Goal: Complete Application Form: Complete application form

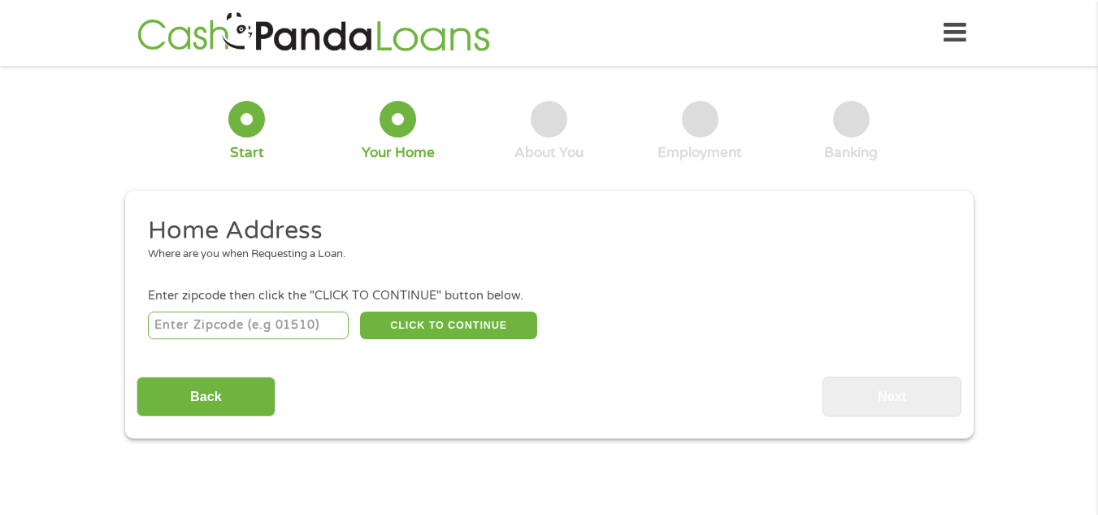
click at [303, 323] on input "number" at bounding box center [248, 325] width 201 height 28
type input "32433"
click at [427, 320] on button "CLICK TO CONTINUE" at bounding box center [448, 325] width 177 height 28
type input "32433"
type input "Defuniak Springs"
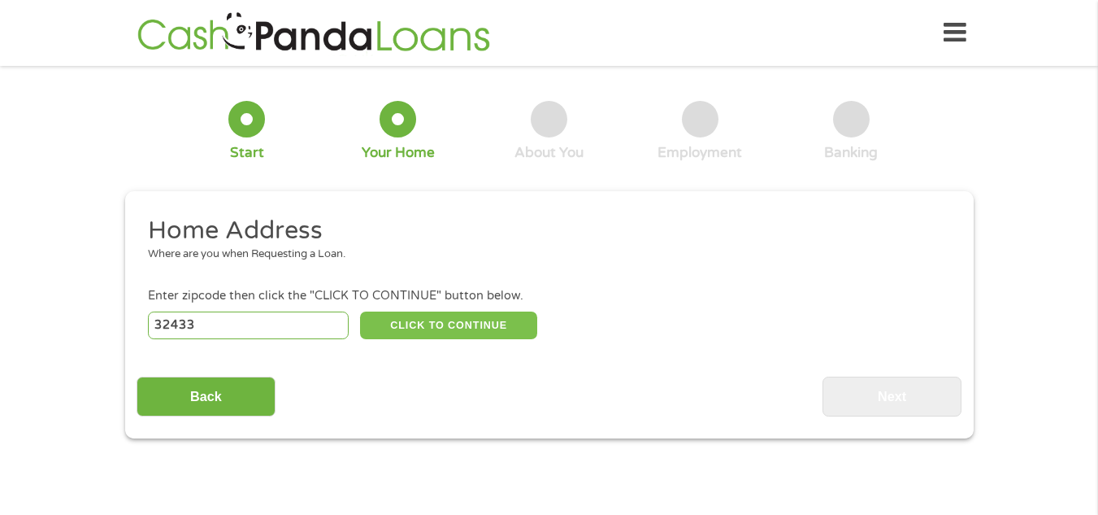
select select "[US_STATE]"
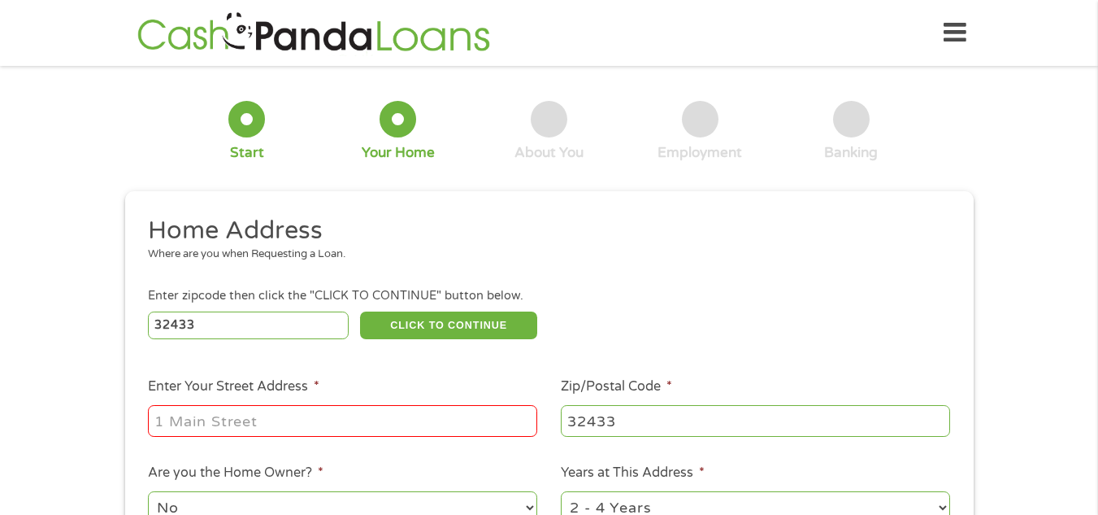
click at [313, 371] on ul "Home Address Where are you when Requesting a Loan. Enter zipcode then click the…" at bounding box center [549, 432] width 825 height 434
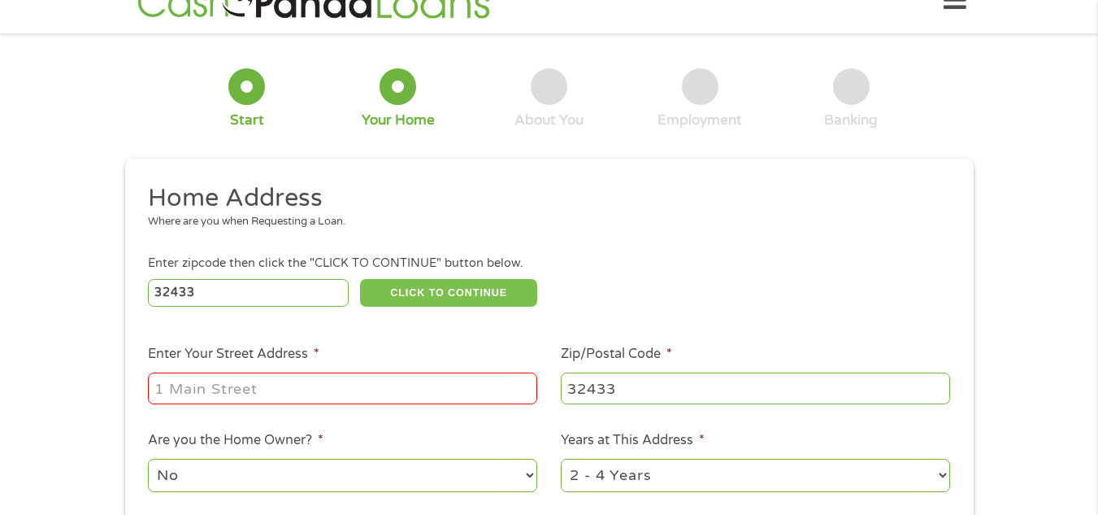
click at [441, 280] on button "CLICK TO CONTINUE" at bounding box center [448, 293] width 177 height 28
click at [418, 336] on ul "Home Address Where are you when Requesting a Loan. Enter zipcode then click the…" at bounding box center [549, 399] width 825 height 434
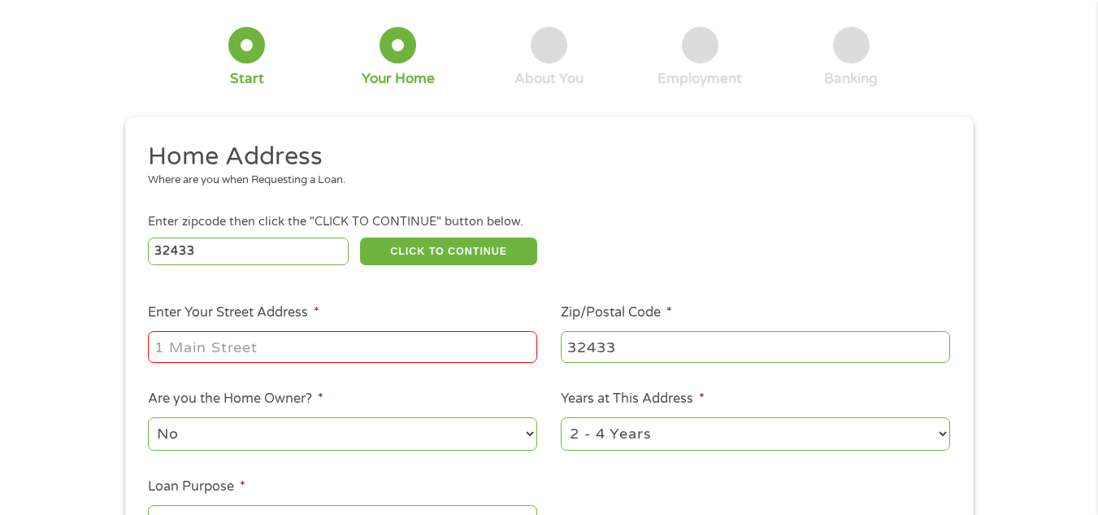
scroll to position [98, 0]
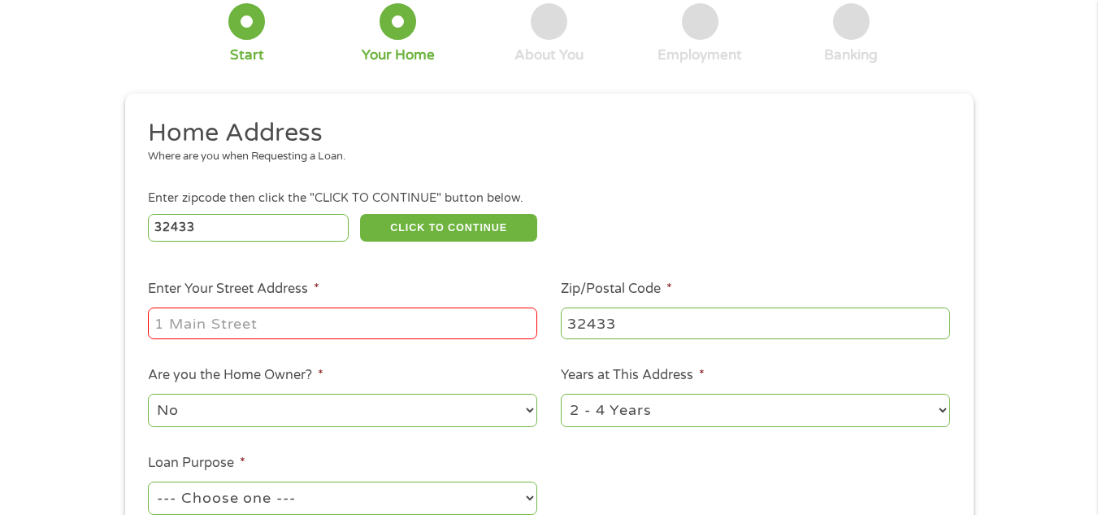
click at [200, 327] on input "Enter Your Street Address *" at bounding box center [342, 322] width 389 height 31
click at [302, 363] on ul "Home Address Where are you when Requesting a Loan. Enter zipcode then click the…" at bounding box center [549, 334] width 825 height 434
click at [340, 324] on input "[STREET_ADDRESS]" at bounding box center [342, 322] width 389 height 31
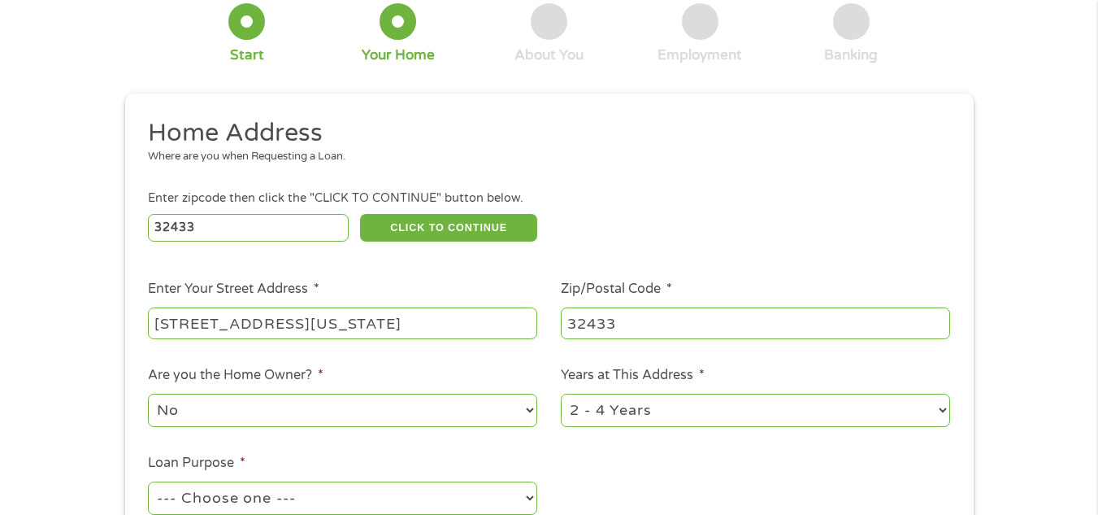
type input "[STREET_ADDRESS][US_STATE]"
click at [487, 342] on ul "Home Address Where are you when Requesting a Loan. Enter zipcode then click the…" at bounding box center [549, 334] width 825 height 434
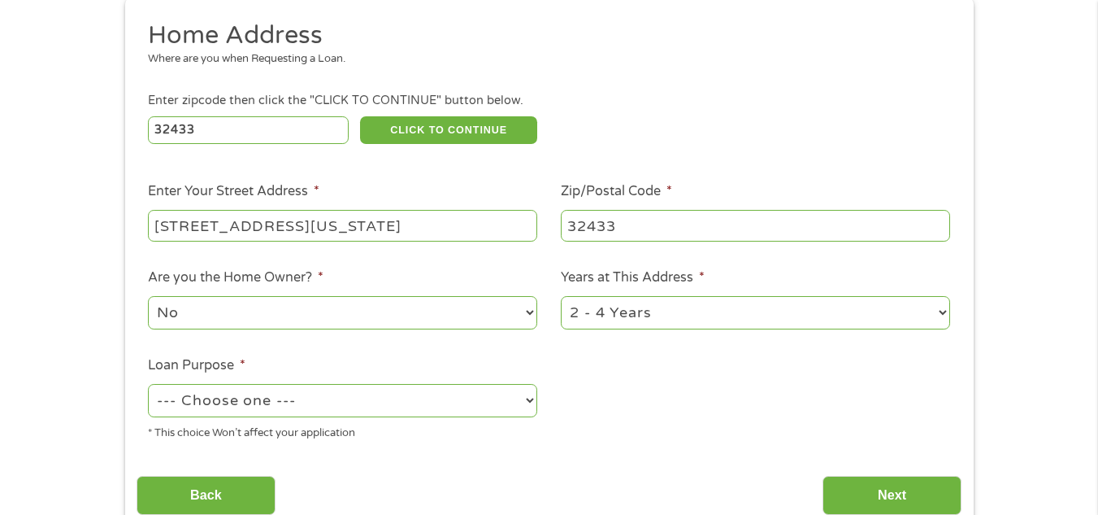
scroll to position [228, 0]
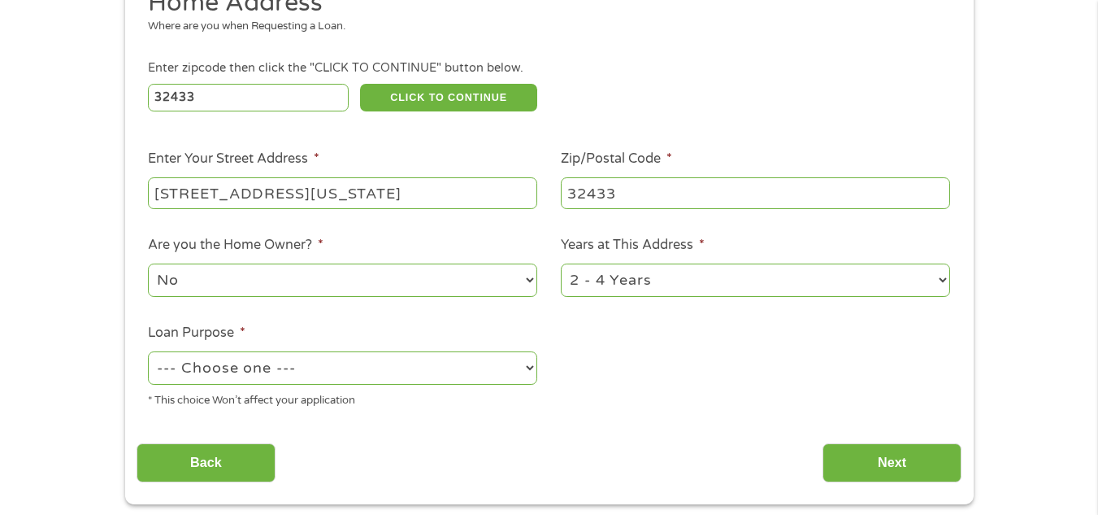
click at [369, 367] on select "--- Choose one --- Pay Bills Debt Consolidation Home Improvement Major Purchase…" at bounding box center [342, 367] width 389 height 33
select select "paybills"
click at [148, 351] on select "--- Choose one --- Pay Bills Debt Consolidation Home Improvement Major Purchase…" at bounding box center [342, 367] width 389 height 33
click at [500, 463] on div "Back Next" at bounding box center [549, 456] width 825 height 51
click at [882, 454] on input "Next" at bounding box center [892, 463] width 139 height 40
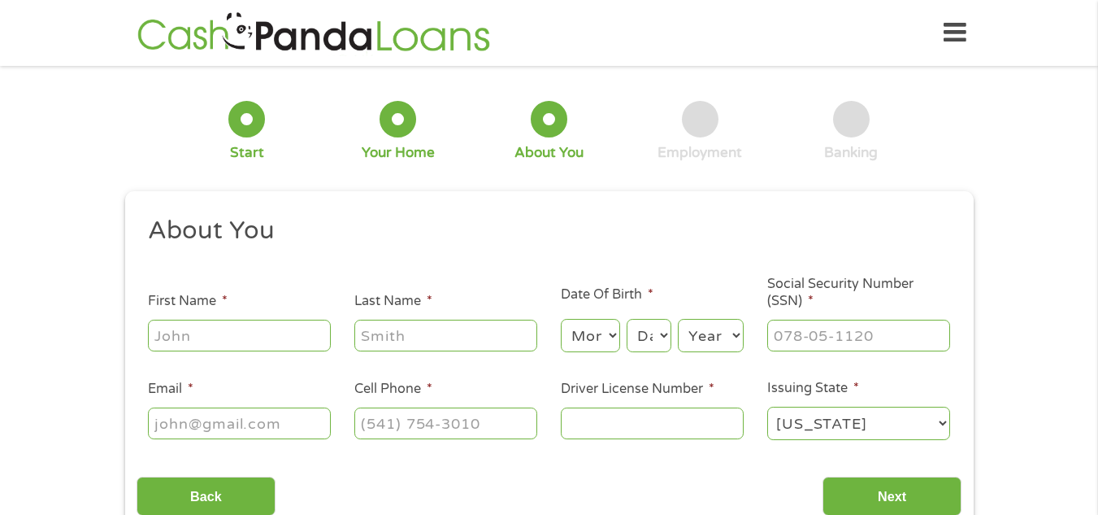
scroll to position [7, 7]
click at [642, 224] on h2 "About You" at bounding box center [543, 231] width 790 height 33
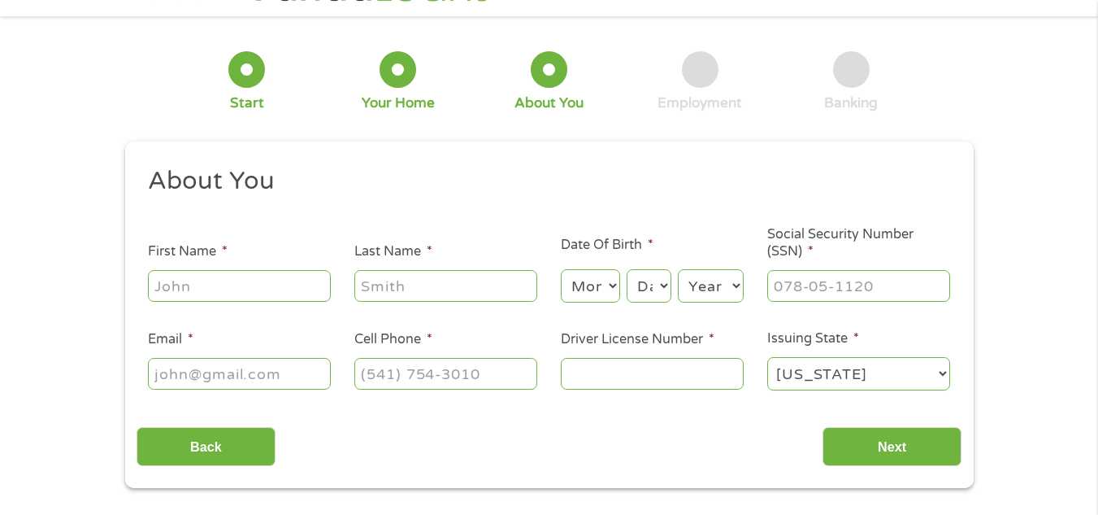
scroll to position [65, 0]
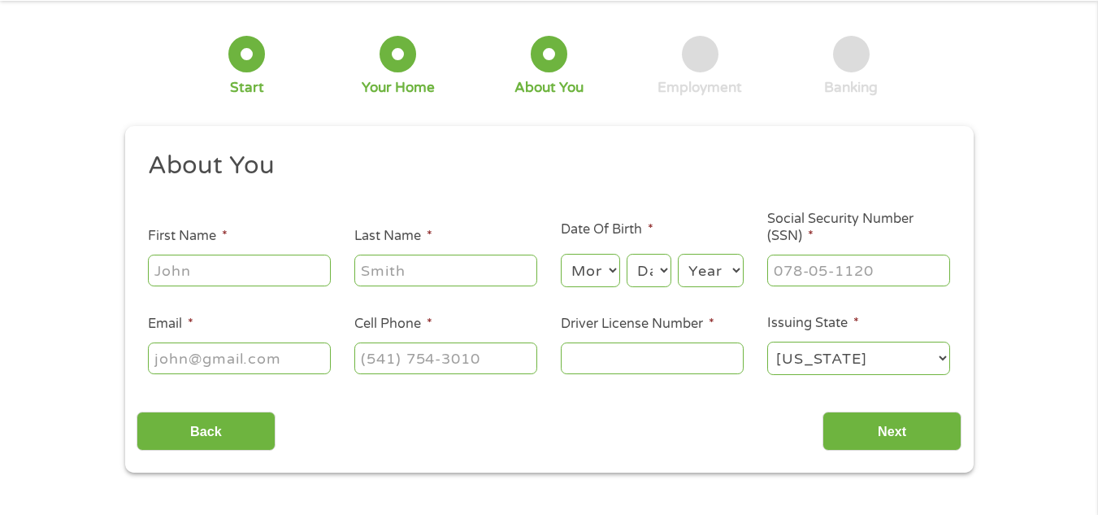
click at [185, 268] on input "First Name *" at bounding box center [239, 269] width 183 height 31
type input "[PERSON_NAME]"
click at [398, 270] on input "Last Name *" at bounding box center [445, 269] width 183 height 31
type input "[PERSON_NAME]"
click at [485, 303] on ul "About You This field is hidden when viewing the form Title * --- Choose one ---…" at bounding box center [549, 270] width 825 height 240
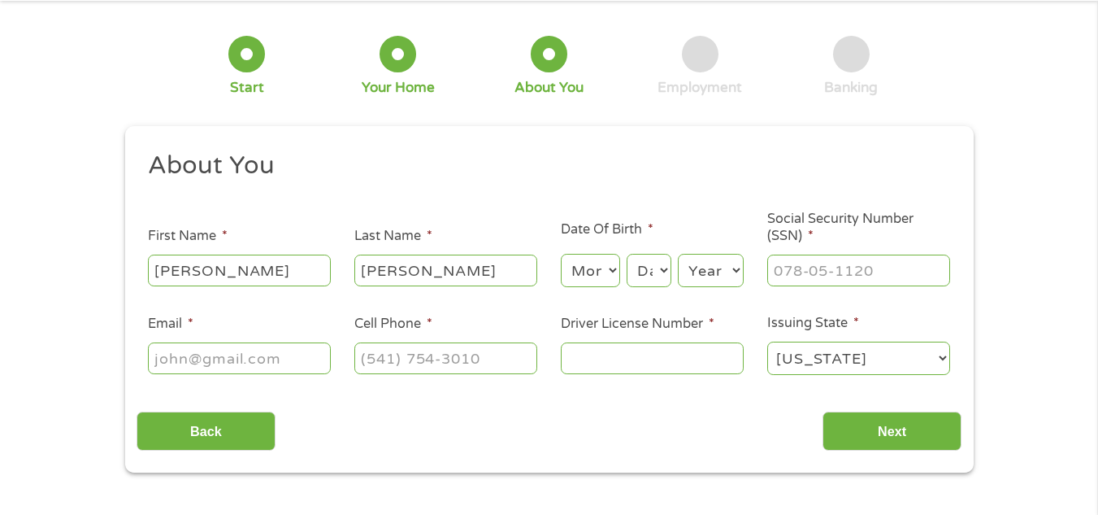
click at [597, 265] on select "Month 1 2 3 4 5 6 7 8 9 10 11 12" at bounding box center [590, 270] width 59 height 33
select select "11"
click at [561, 254] on select "Month 1 2 3 4 5 6 7 8 9 10 11 12" at bounding box center [590, 270] width 59 height 33
click at [639, 272] on select "Day 1 2 3 4 5 6 7 8 9 10 11 12 13 14 15 16 17 18 19 20 21 22 23 24 25 26 27 28 …" at bounding box center [649, 270] width 44 height 33
select select "30"
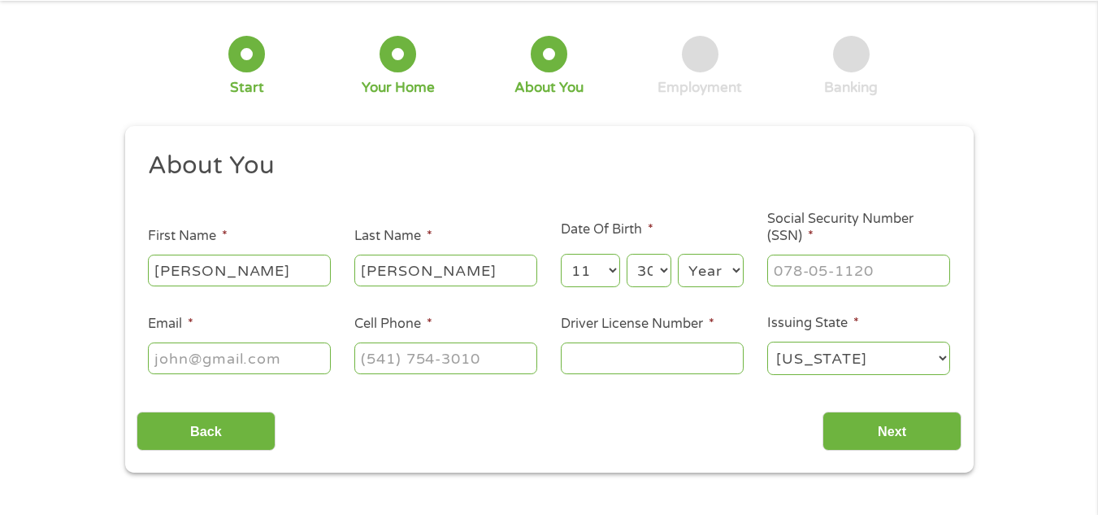
click at [627, 254] on select "Day 1 2 3 4 5 6 7 8 9 10 11 12 13 14 15 16 17 18 19 20 21 22 23 24 25 26 27 28 …" at bounding box center [649, 270] width 44 height 33
click at [714, 273] on select "Year [DATE] 2006 2005 2004 2003 2002 2001 2000 1999 1998 1997 1996 1995 1994 19…" at bounding box center [711, 270] width 66 height 33
select select "1957"
click at [678, 254] on select "Year [DATE] 2006 2005 2004 2003 2002 2001 2000 1999 1998 1997 1996 1995 1994 19…" at bounding box center [711, 270] width 66 height 33
click at [799, 262] on input "___-__-____" at bounding box center [859, 269] width 183 height 31
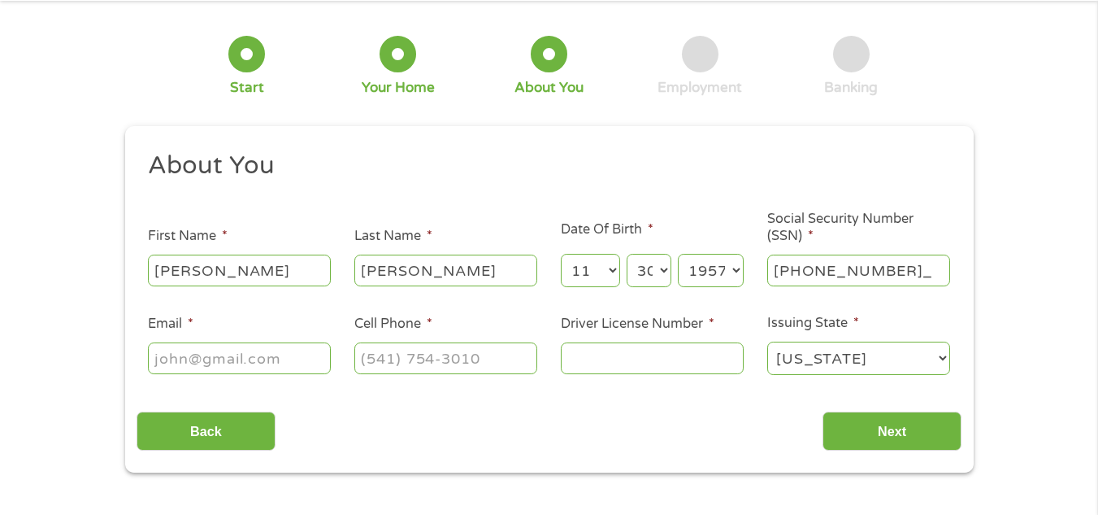
type input "314-68-0019"
click at [689, 420] on div "Back Next" at bounding box center [549, 424] width 825 height 51
click at [228, 358] on input "Email *" at bounding box center [239, 357] width 183 height 31
type input "[EMAIL_ADDRESS][DOMAIN_NAME]"
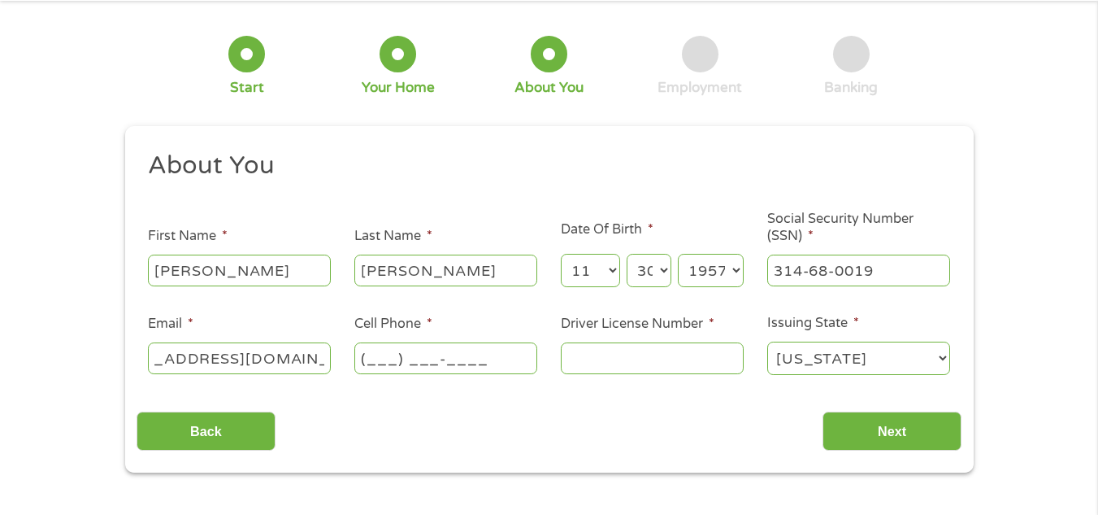
scroll to position [0, 0]
click at [389, 356] on input "(___) ___-____" at bounding box center [445, 357] width 183 height 31
type input "[PHONE_NUMBER]"
click at [584, 352] on input "Driver License Number *" at bounding box center [652, 357] width 183 height 31
type input "R152791579300"
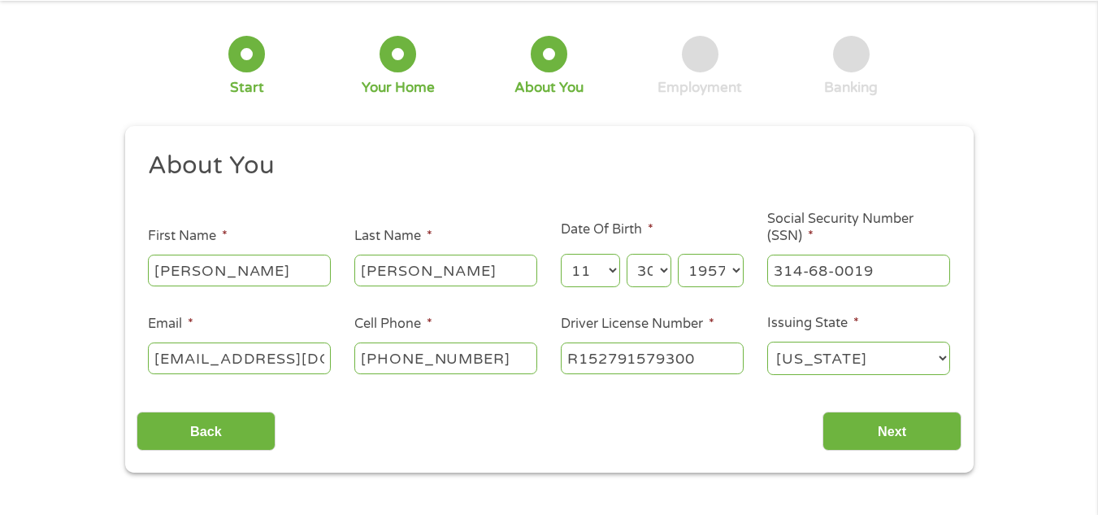
click at [676, 414] on div "Back Next" at bounding box center [549, 424] width 825 height 51
click at [907, 420] on input "Next" at bounding box center [892, 431] width 139 height 40
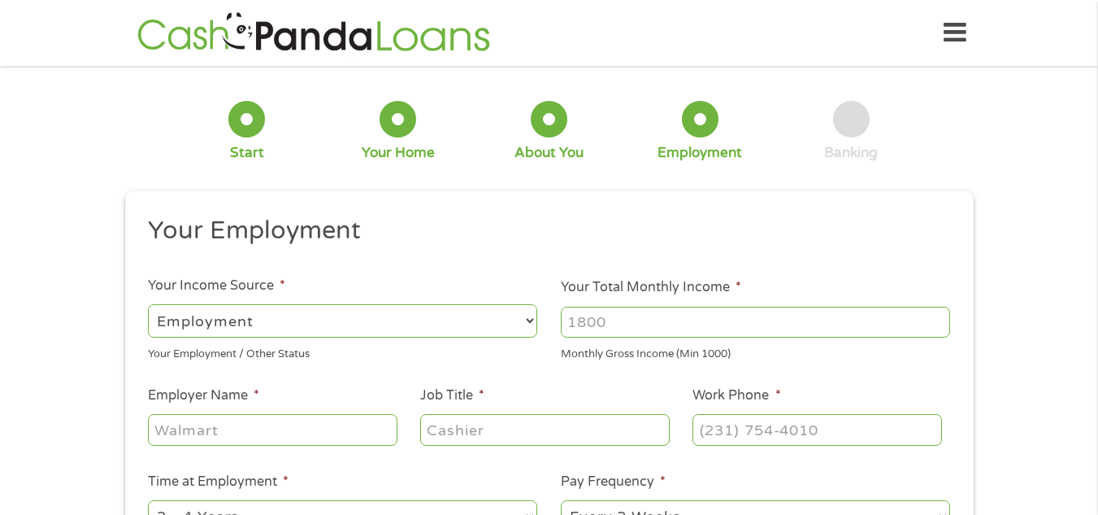
click at [779, 241] on h2 "Your Employment" at bounding box center [543, 231] width 790 height 33
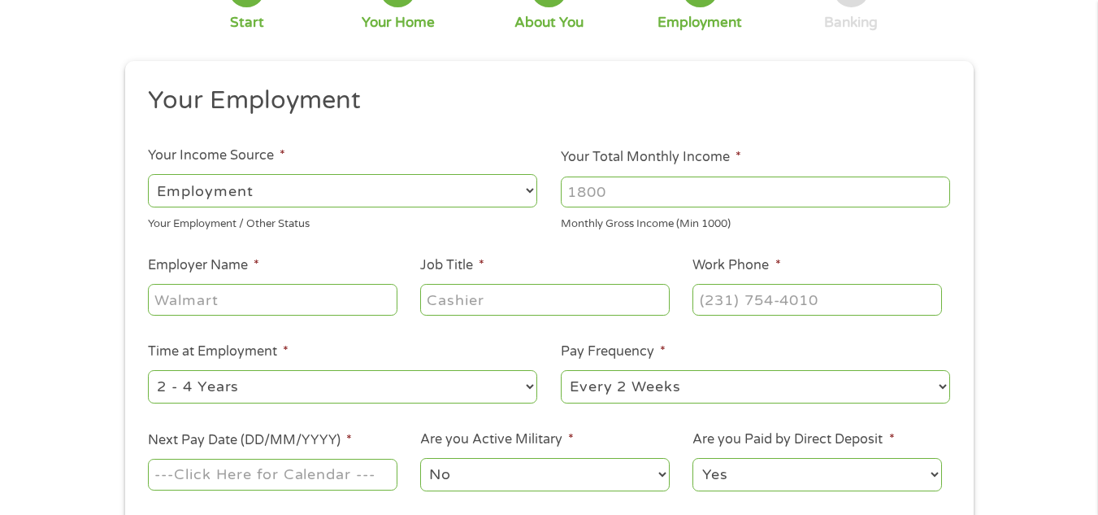
scroll to position [163, 0]
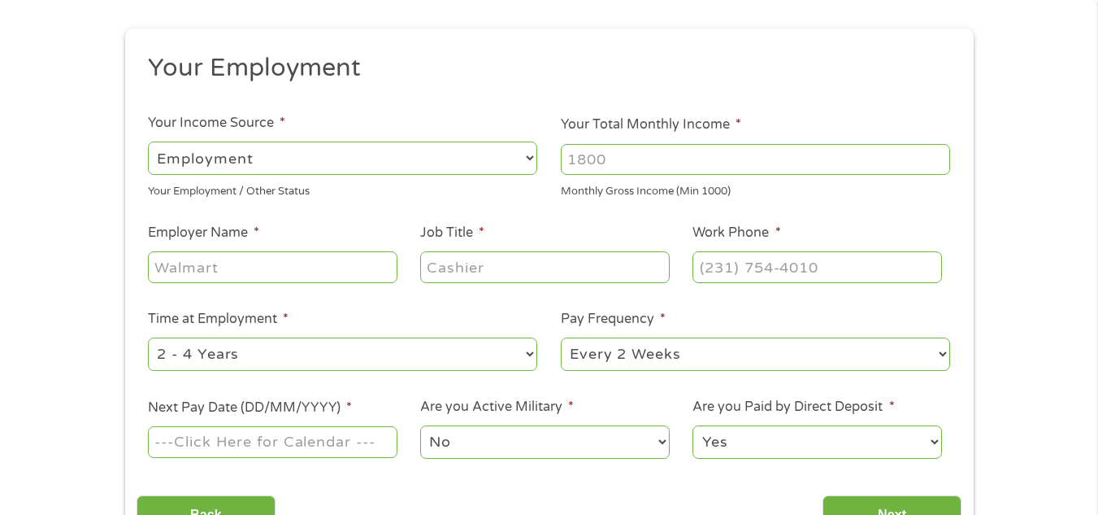
click at [261, 269] on input "Employer Name *" at bounding box center [272, 266] width 249 height 31
type input "W"
type input "Walmart"
click at [457, 262] on input "Job Title *" at bounding box center [544, 266] width 249 height 31
type input "CASHIER"
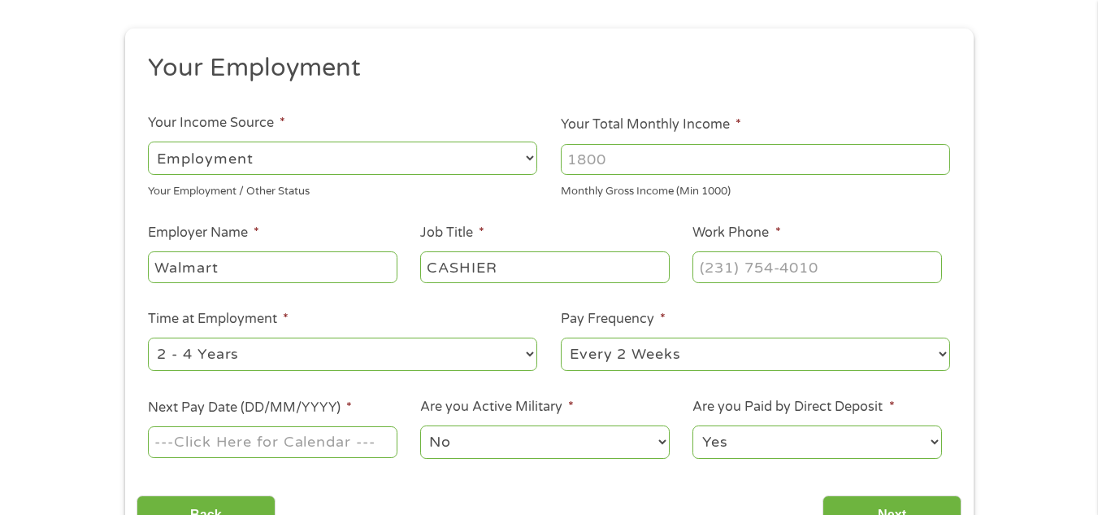
click at [503, 310] on li "Time at Employment * --- Choose one --- 1 Year or less 1 - 2 Years 2 - 4 Years …" at bounding box center [343, 341] width 413 height 64
click at [718, 267] on input "(___) ___-____" at bounding box center [817, 266] width 249 height 31
type input "[PHONE_NUMBER]"
click at [800, 298] on ul "Your Employment Your Income Source * --- Choose one --- Employment [DEMOGRAPHIC…" at bounding box center [549, 262] width 825 height 421
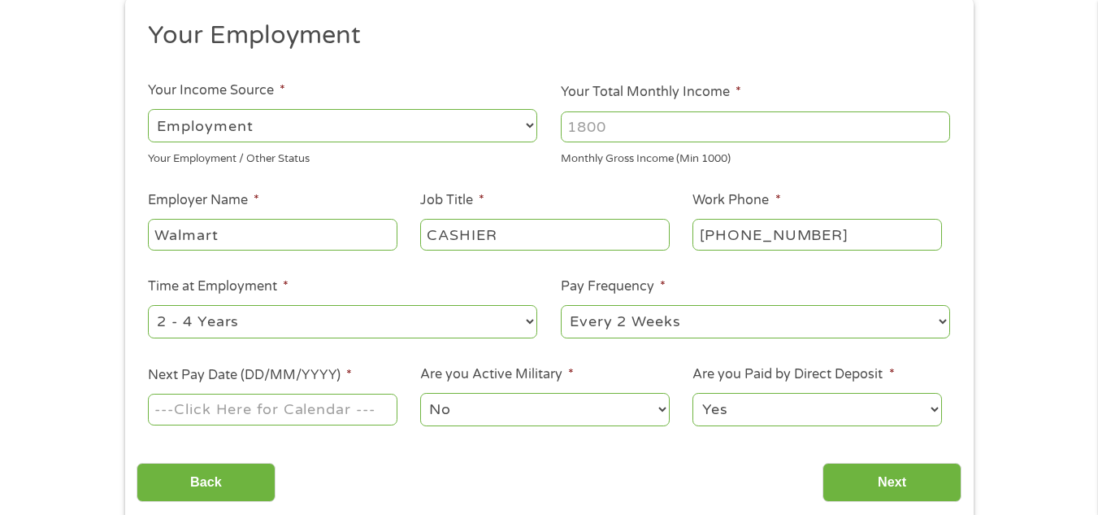
scroll to position [228, 0]
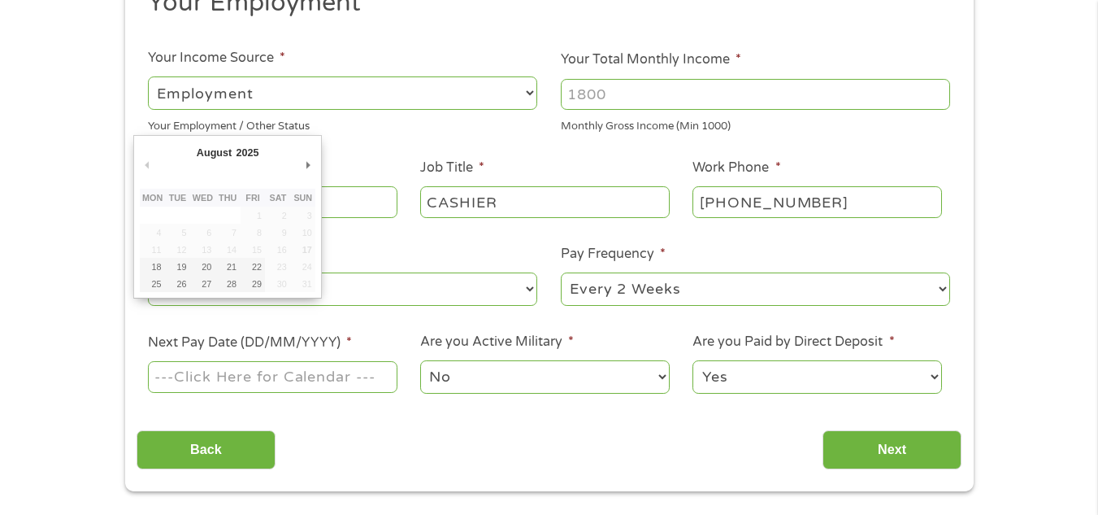
click at [262, 372] on input "Next Pay Date (DD/MM/YYYY) *" at bounding box center [272, 376] width 249 height 31
type input "[DATE]"
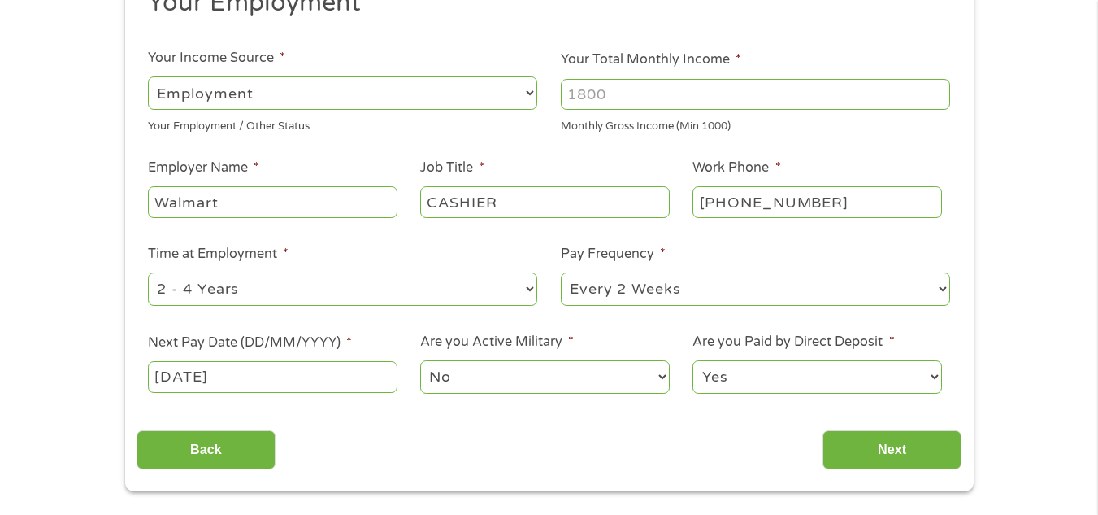
click at [492, 372] on select "No Yes" at bounding box center [544, 376] width 249 height 33
click at [784, 381] on select "Yes No" at bounding box center [817, 376] width 249 height 33
click at [877, 449] on input "Next" at bounding box center [892, 450] width 139 height 40
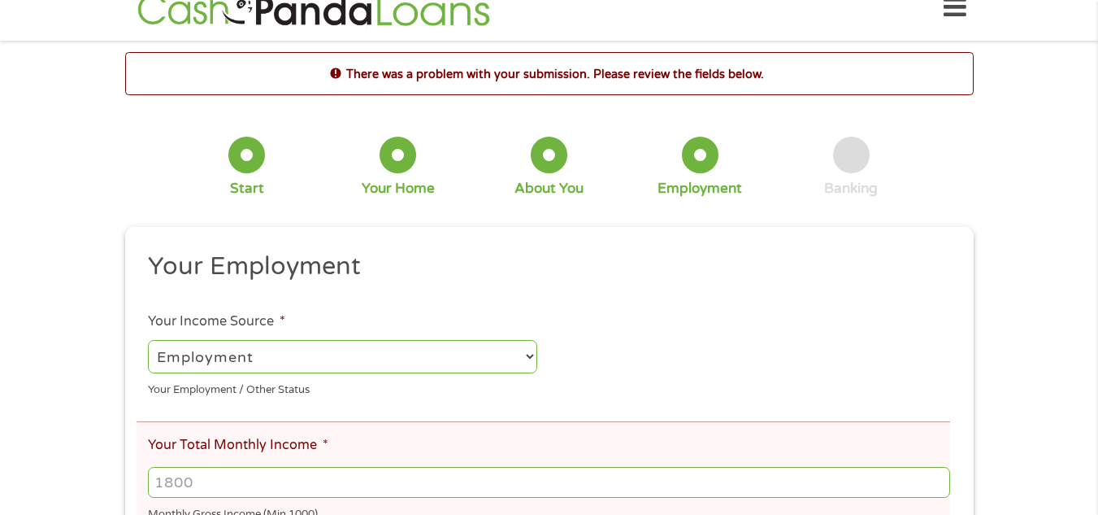
scroll to position [0, 0]
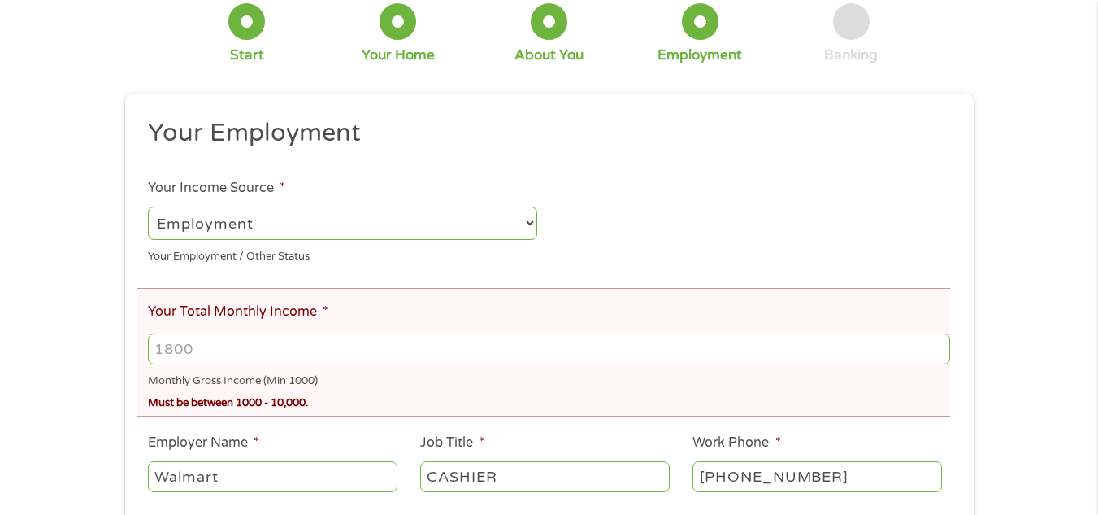
scroll to position [163, 0]
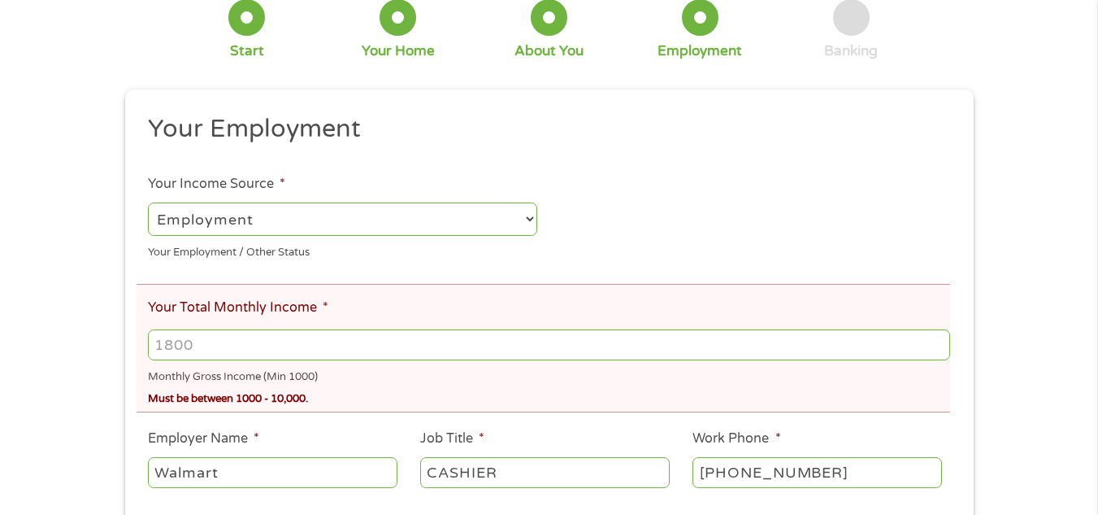
click at [285, 349] on input "Your Total Monthly Income *" at bounding box center [549, 344] width 802 height 31
type input "2000"
click at [116, 451] on div "There was a problem with your submission. Please review the fields below. 1 Sta…" at bounding box center [550, 338] width 878 height 846
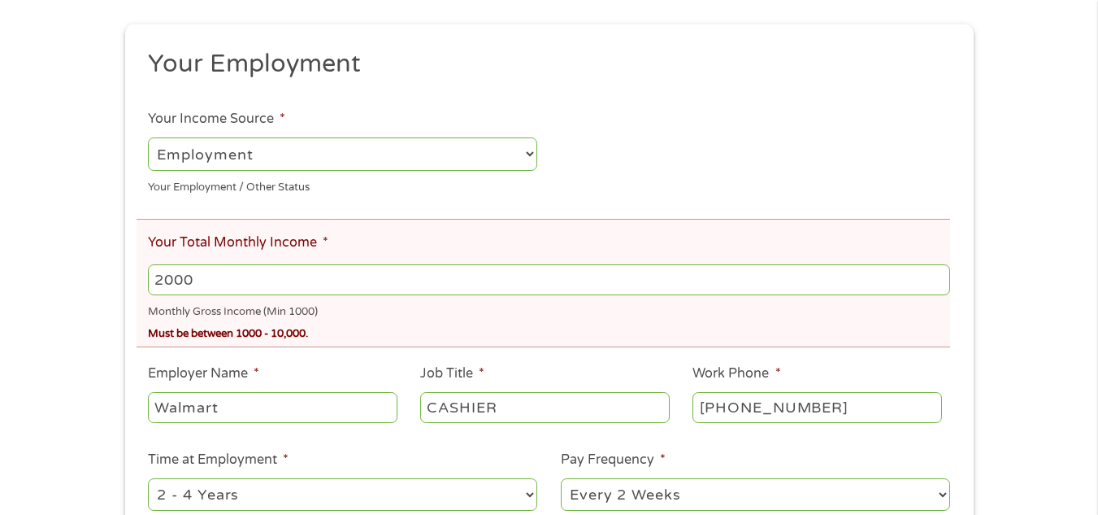
scroll to position [260, 0]
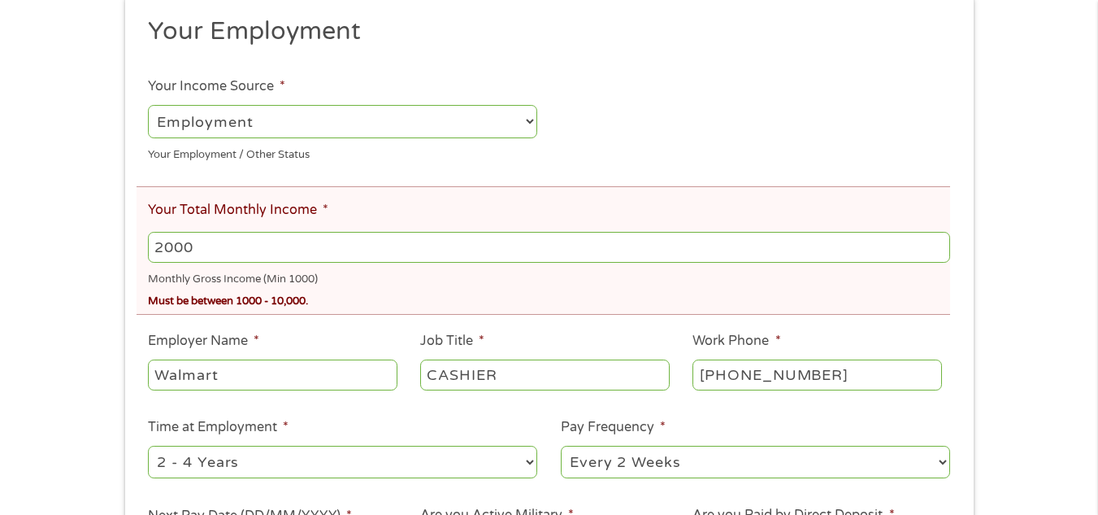
click at [342, 333] on li "Employer Name * Walmart" at bounding box center [273, 362] width 272 height 63
click at [47, 413] on div "There was a problem with your submission. Please review the fields below. 1 Sta…" at bounding box center [549, 240] width 1098 height 846
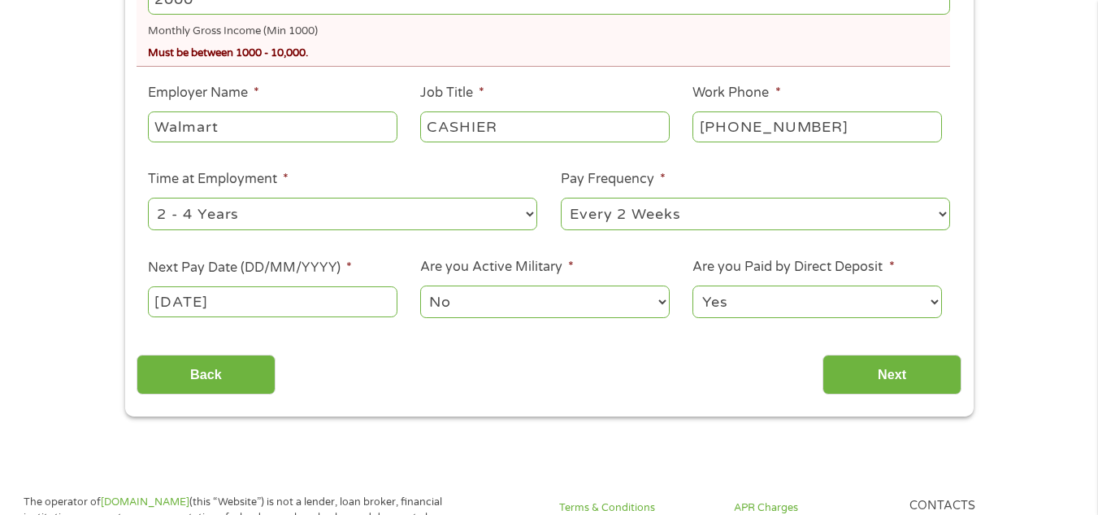
scroll to position [520, 0]
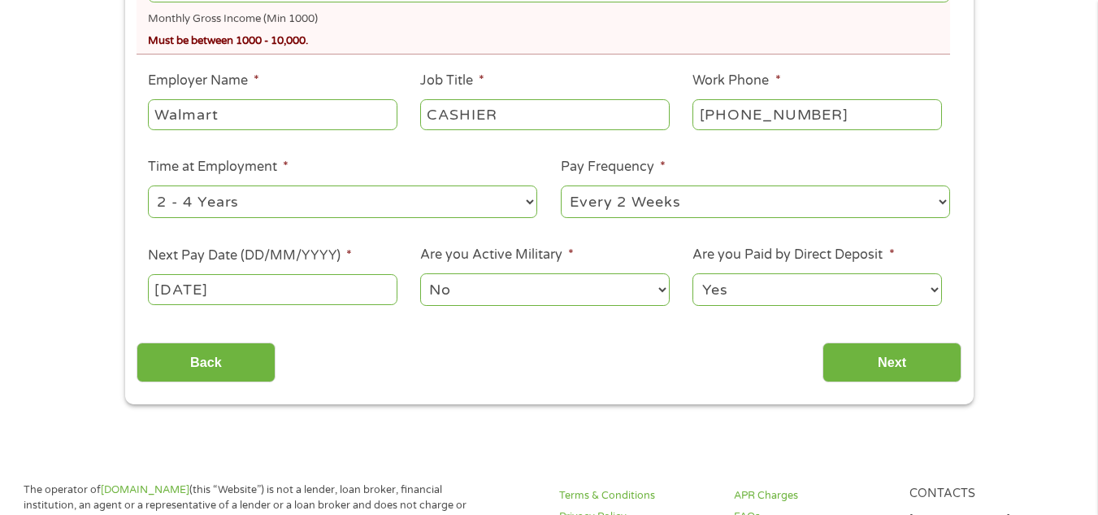
click at [923, 354] on input "Next" at bounding box center [892, 362] width 139 height 40
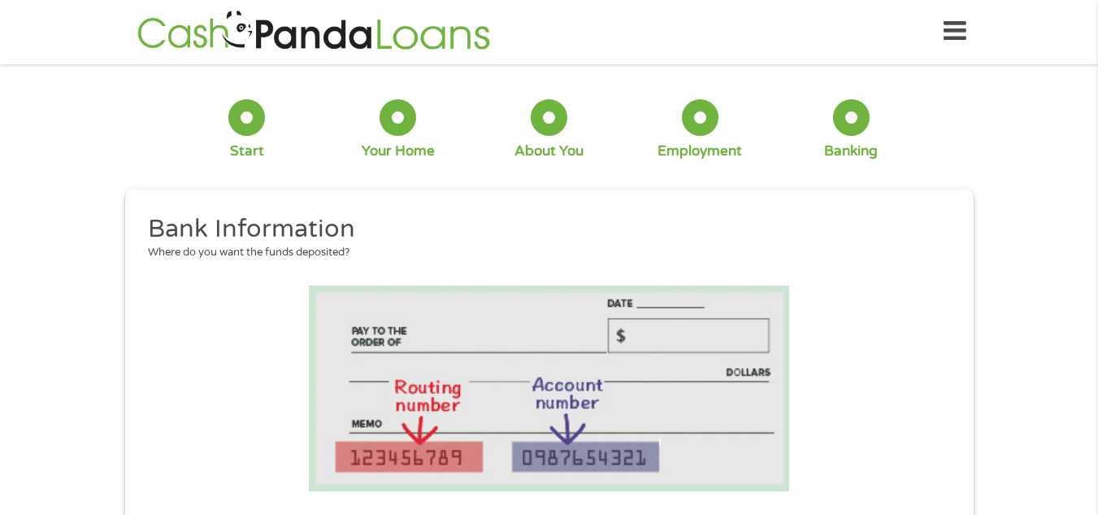
scroll to position [0, 0]
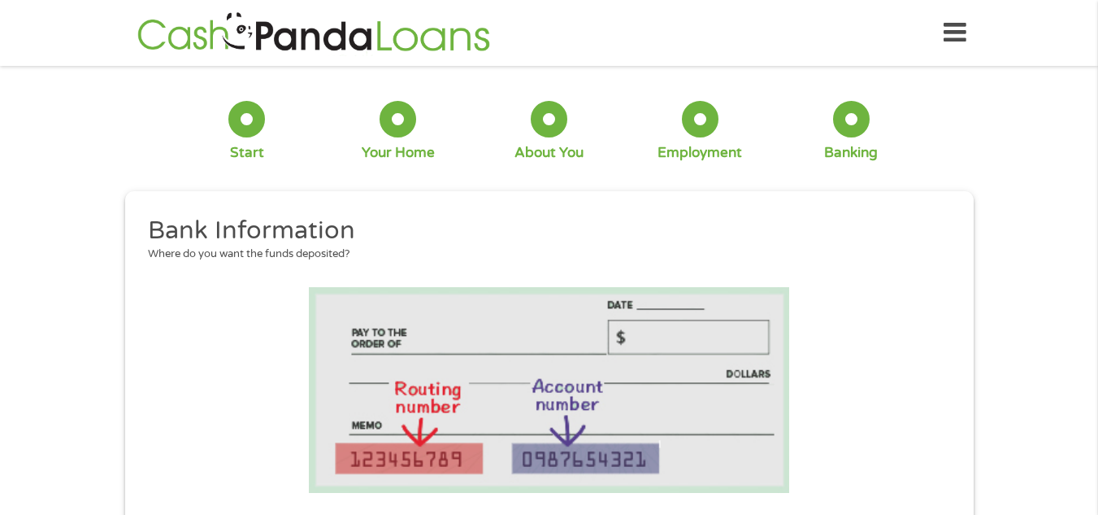
click at [864, 301] on li at bounding box center [549, 390] width 825 height 206
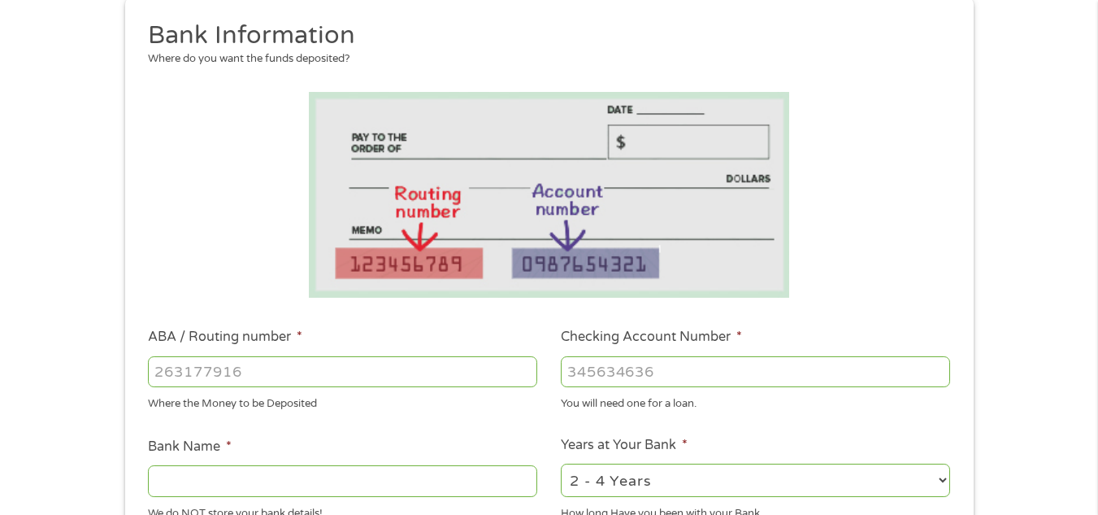
scroll to position [228, 0]
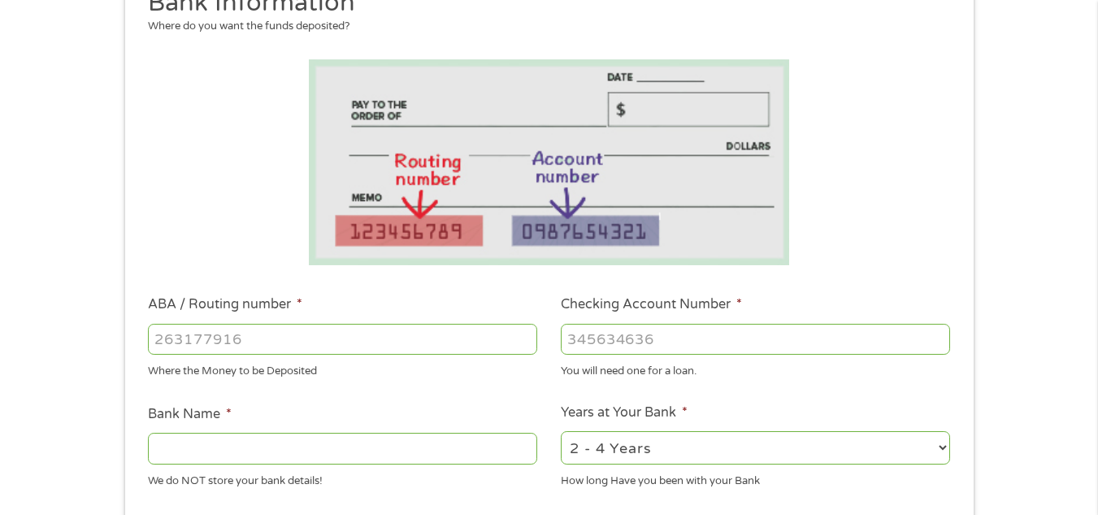
click at [289, 337] on input "ABA / Routing number *" at bounding box center [342, 339] width 389 height 31
type input "062005690"
type input "REGIONS BANK"
type input "062005690"
click at [626, 330] on input "Checking Account Number *" at bounding box center [755, 339] width 389 height 31
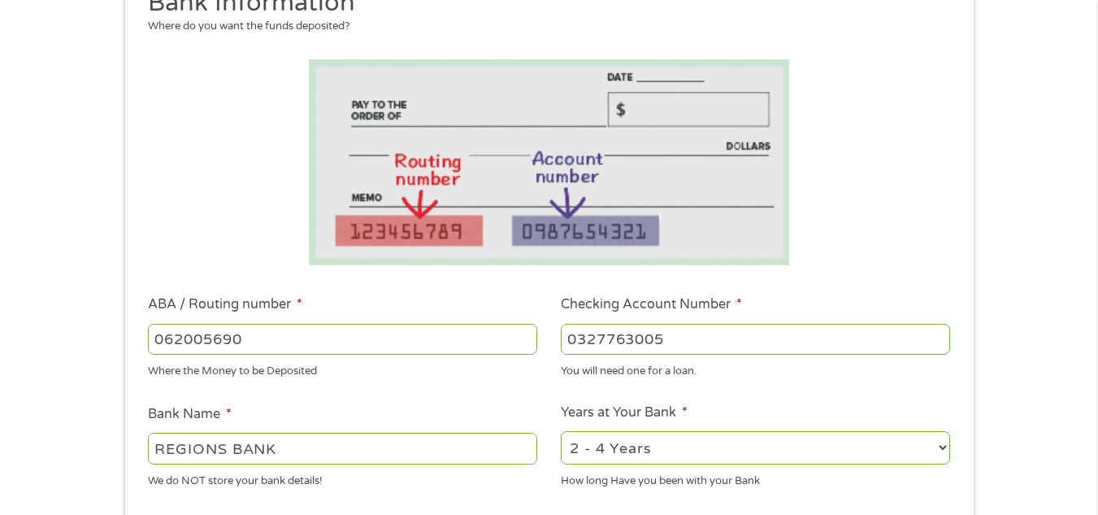
type input "0327763005"
click at [505, 392] on ul "Bank Information Where do you want the funds deposited? ABA / Routing number * …" at bounding box center [549, 392] width 825 height 810
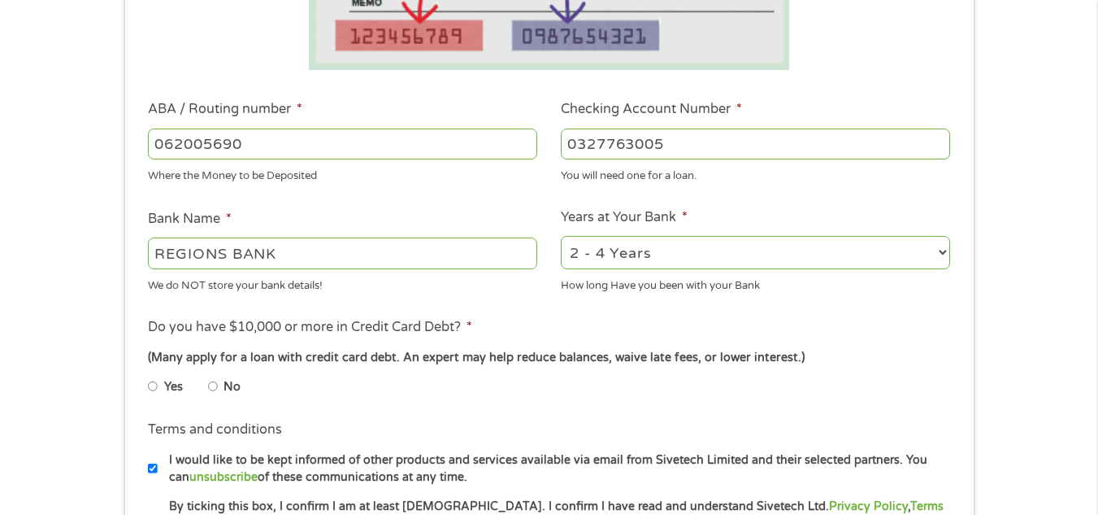
scroll to position [455, 0]
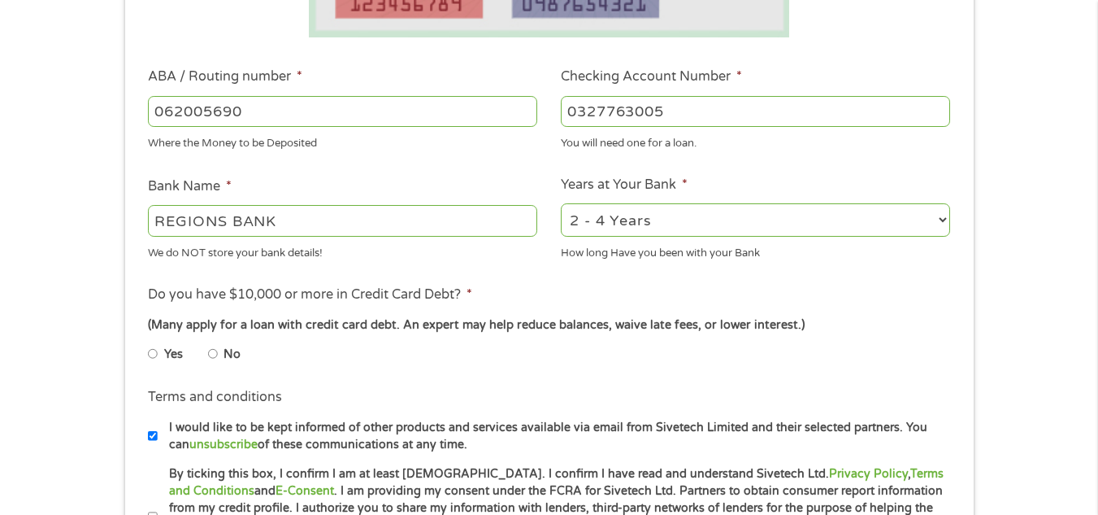
click at [766, 227] on select "2 - 4 Years 6 - 12 Months 1 - 2 Years Over 4 Years" at bounding box center [755, 219] width 389 height 33
select select "24months"
click at [561, 203] on select "2 - 4 Years 6 - 12 Months 1 - 2 Years Over 4 Years" at bounding box center [755, 219] width 389 height 33
click at [685, 273] on ul "Bank Information Where do you want the funds deposited? ABA / Routing number * …" at bounding box center [549, 164] width 825 height 810
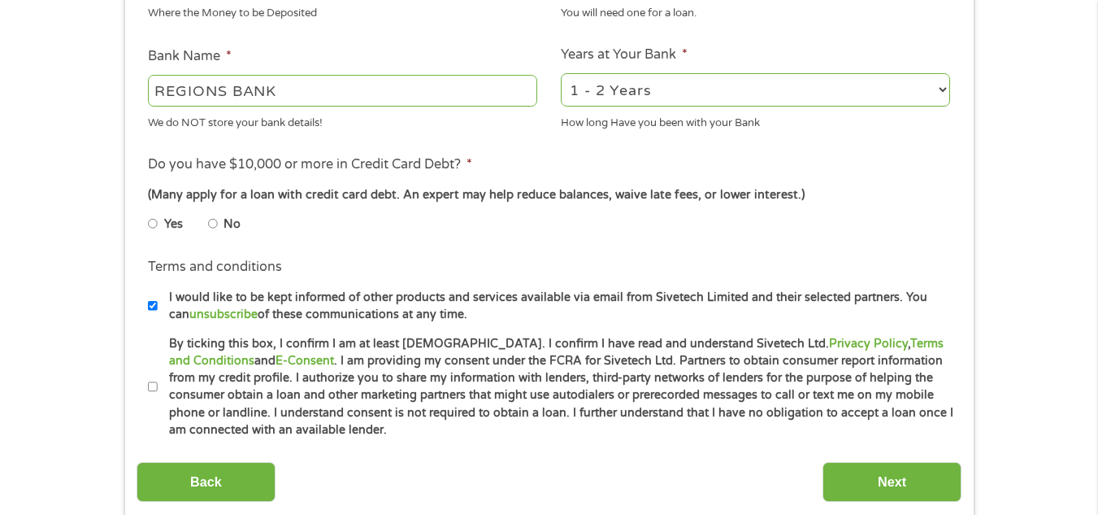
scroll to position [618, 0]
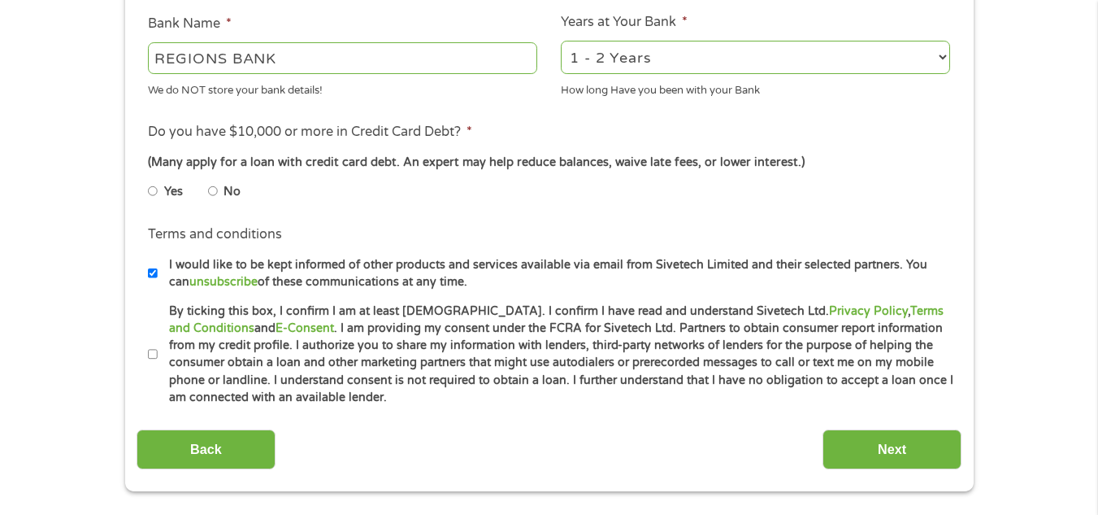
click at [211, 189] on input "No" at bounding box center [213, 191] width 10 height 26
radio input "true"
click at [154, 353] on input "By ticking this box, I confirm I am at least [DEMOGRAPHIC_DATA]. I confirm I ha…" at bounding box center [153, 354] width 10 height 26
click at [363, 402] on label "By ticking this box, I confirm I am at least [DEMOGRAPHIC_DATA]. I confirm I ha…" at bounding box center [557, 354] width 798 height 104
click at [158, 367] on input "By ticking this box, I confirm I am at least [DEMOGRAPHIC_DATA]. I confirm I ha…" at bounding box center [153, 354] width 10 height 26
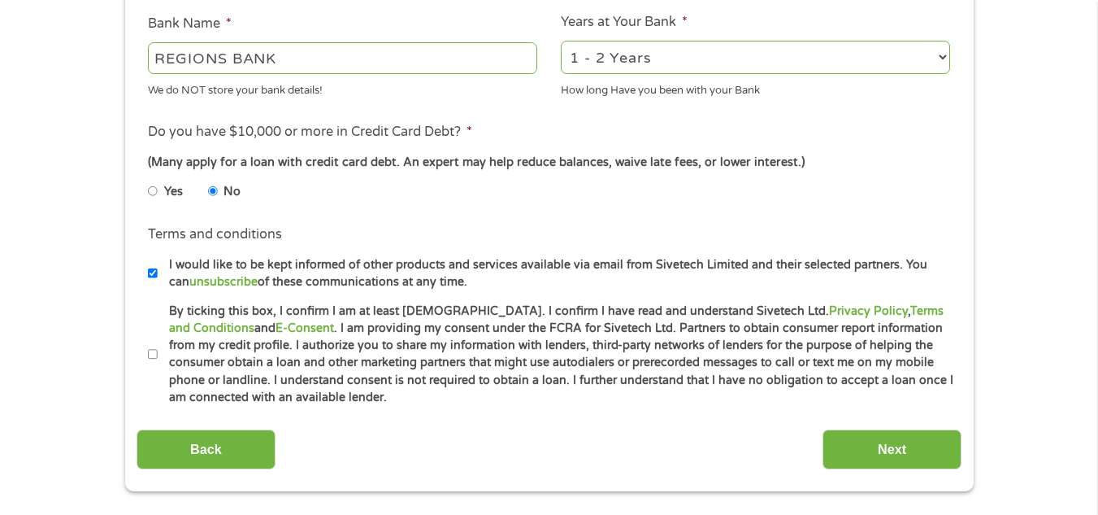
click at [154, 356] on input "By ticking this box, I confirm I am at least [DEMOGRAPHIC_DATA]. I confirm I ha…" at bounding box center [153, 354] width 10 height 26
checkbox input "true"
click at [881, 450] on input "Next" at bounding box center [892, 449] width 139 height 40
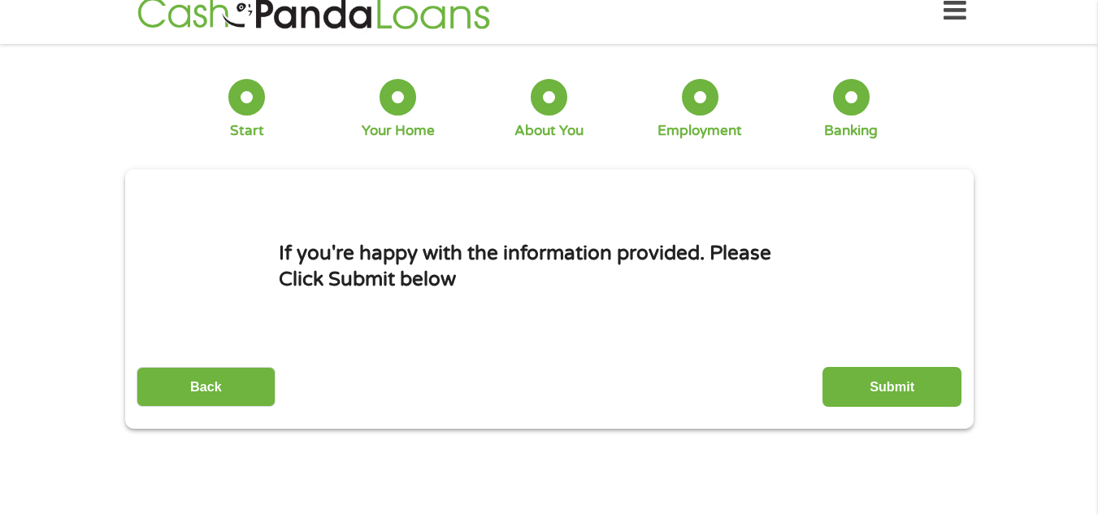
scroll to position [0, 0]
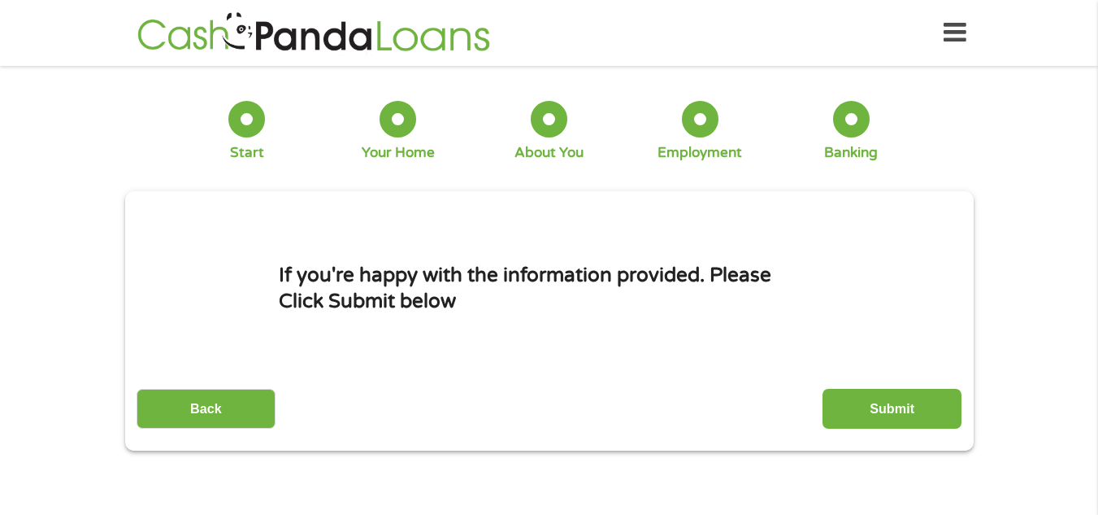
click at [885, 400] on input "Submit" at bounding box center [892, 409] width 139 height 40
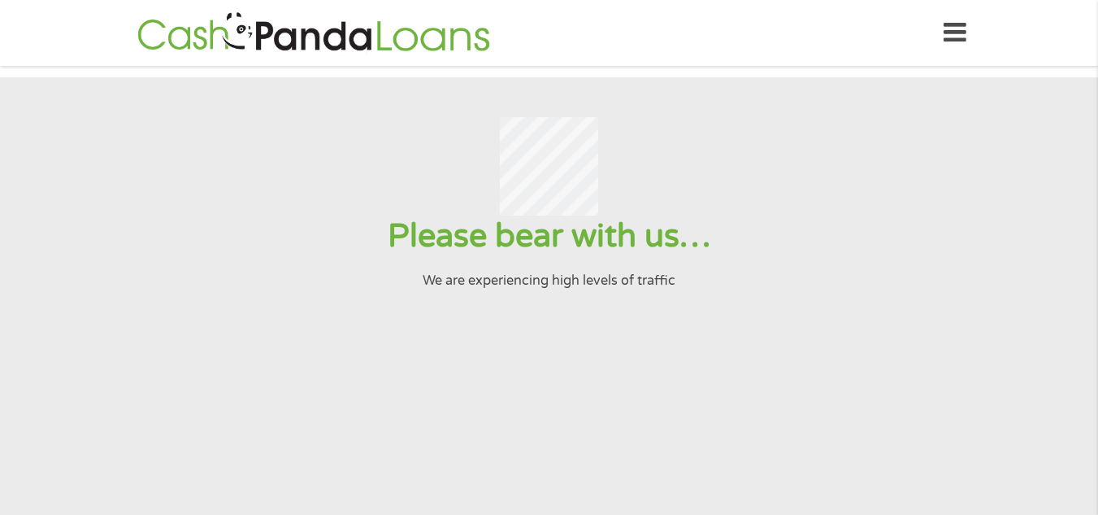
click at [948, 18] on icon at bounding box center [955, 33] width 23 height 40
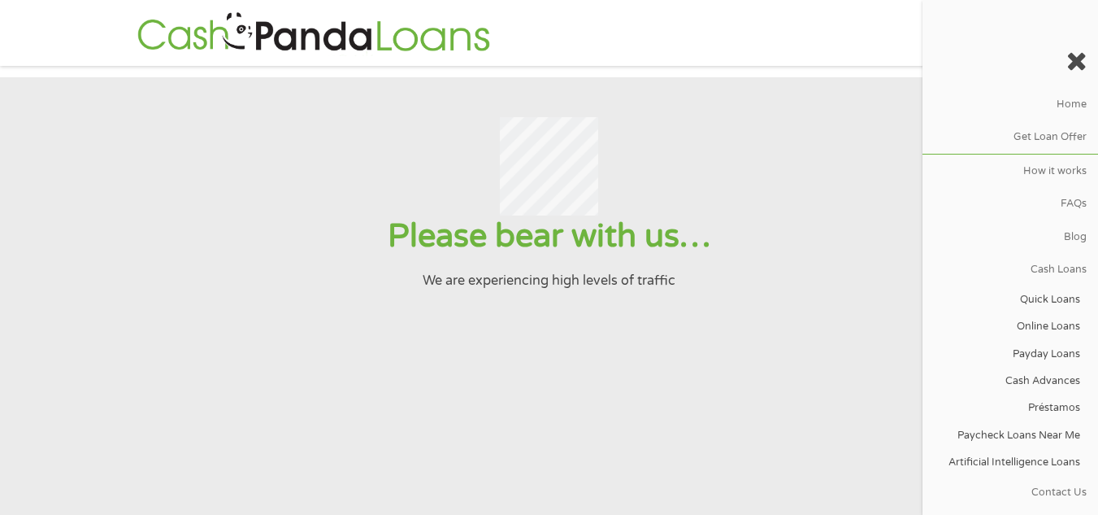
click at [1060, 341] on link "Payday Loans" at bounding box center [1007, 354] width 168 height 27
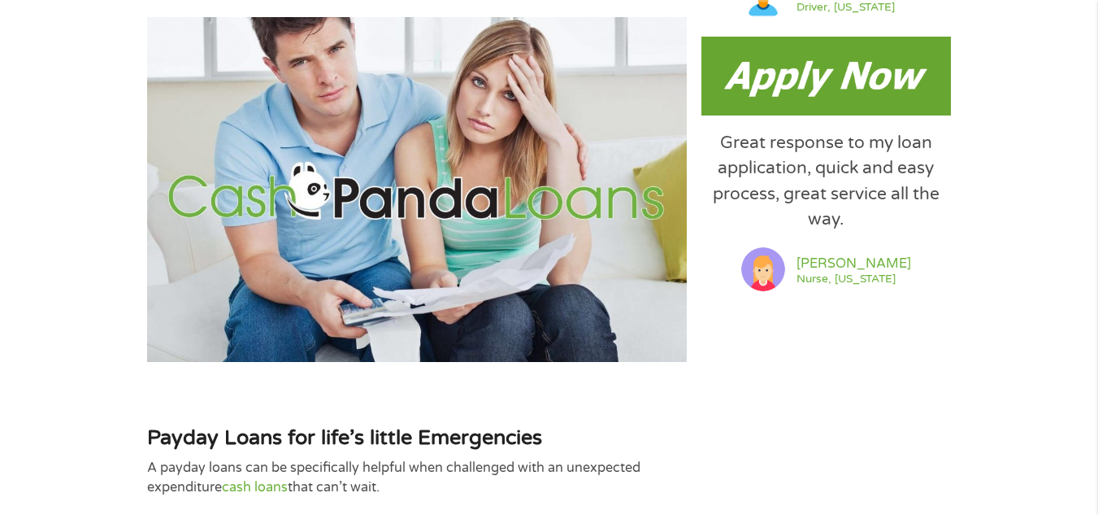
scroll to position [1363, 0]
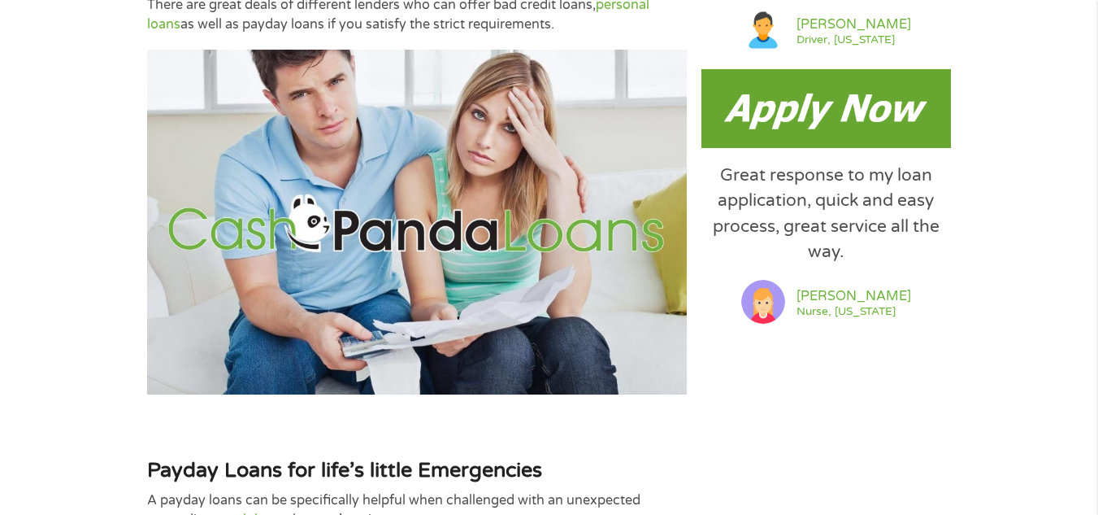
click at [829, 105] on img at bounding box center [827, 108] width 250 height 78
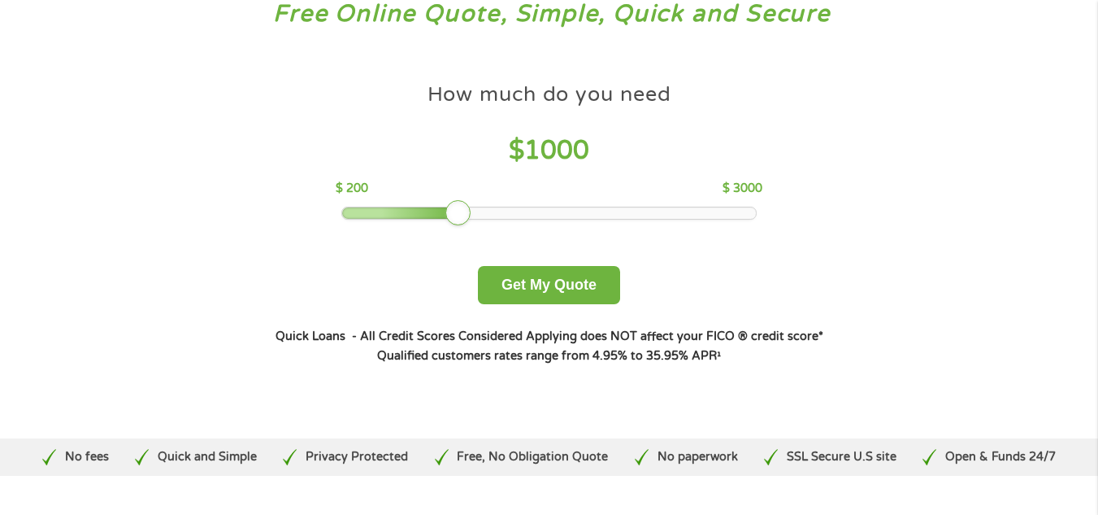
scroll to position [39, 0]
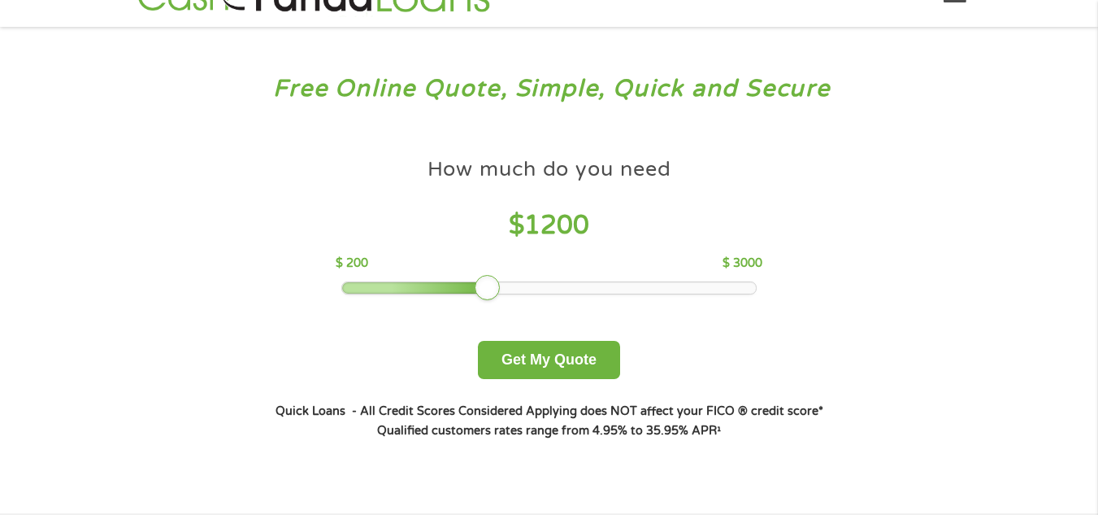
click at [494, 287] on div at bounding box center [549, 287] width 414 height 11
click at [528, 279] on div "How much do you need $ 1200 $ 200 $ 3000" at bounding box center [549, 222] width 427 height 145
click at [515, 294] on div at bounding box center [549, 287] width 414 height 11
click at [563, 351] on button "Get My Quote" at bounding box center [549, 360] width 142 height 38
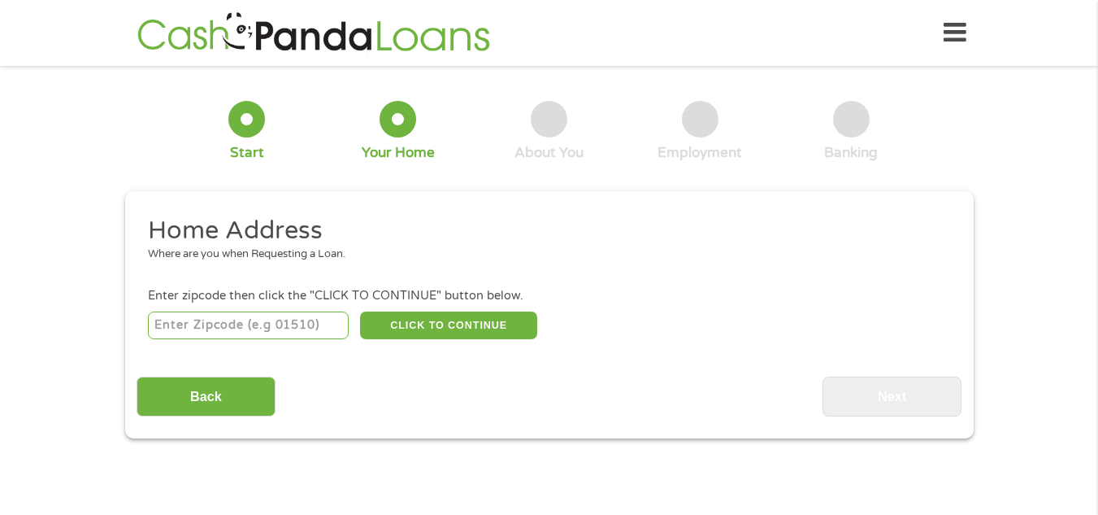
click at [228, 327] on input "number" at bounding box center [248, 325] width 201 height 28
type input "32433"
click at [429, 320] on button "CLICK TO CONTINUE" at bounding box center [448, 325] width 177 height 28
type input "32433"
type input "Defuniak Springs"
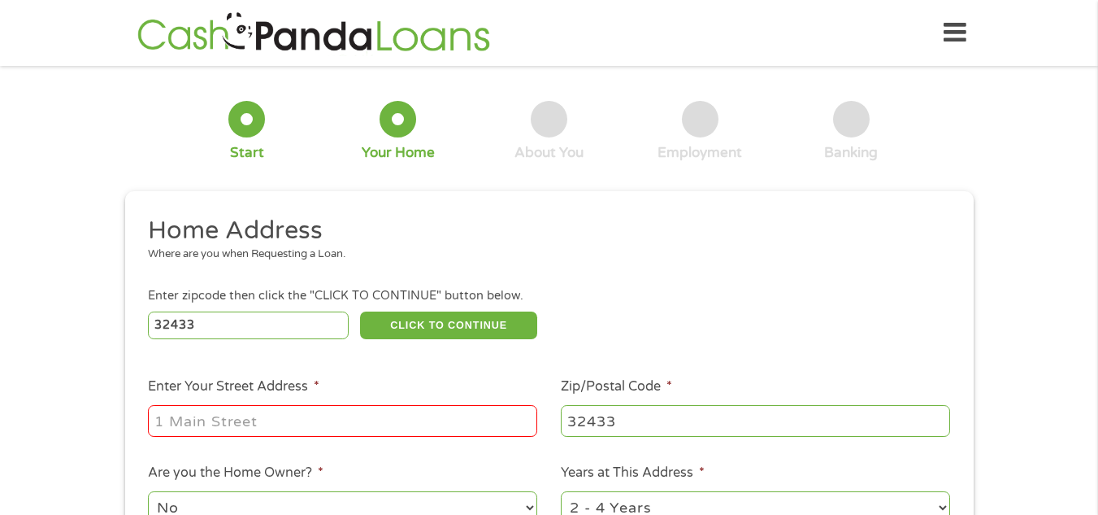
click at [607, 311] on div "32433 CLICK TO CONTINUE Please recheck your Zipcode, it seems to be Incorrect" at bounding box center [549, 324] width 802 height 33
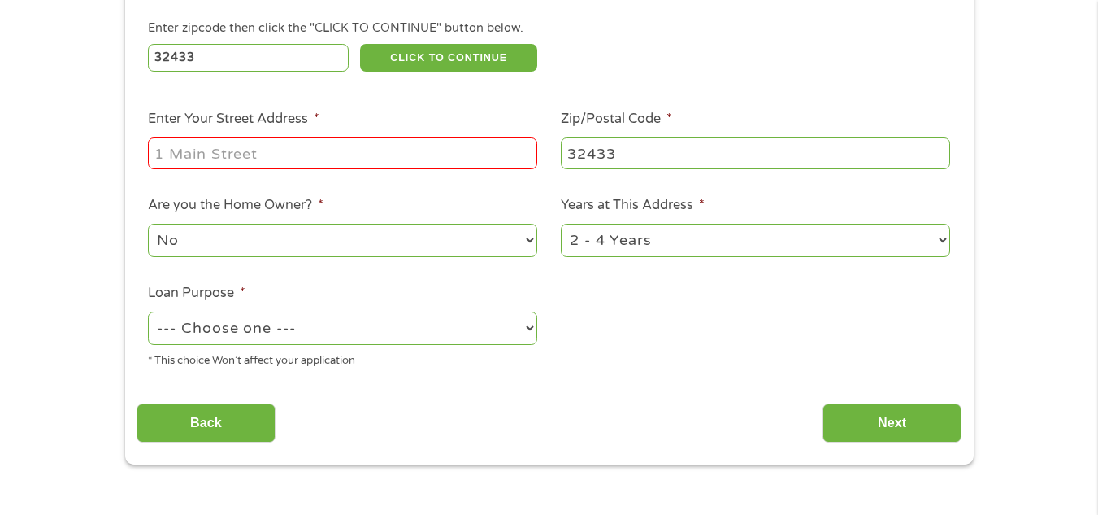
scroll to position [260, 0]
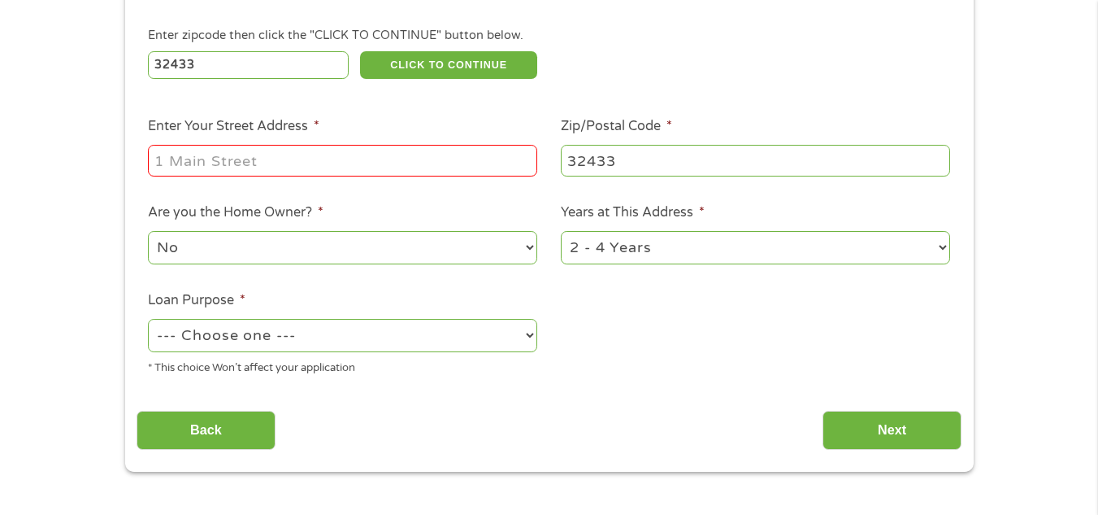
click at [233, 417] on input "Back" at bounding box center [206, 431] width 139 height 40
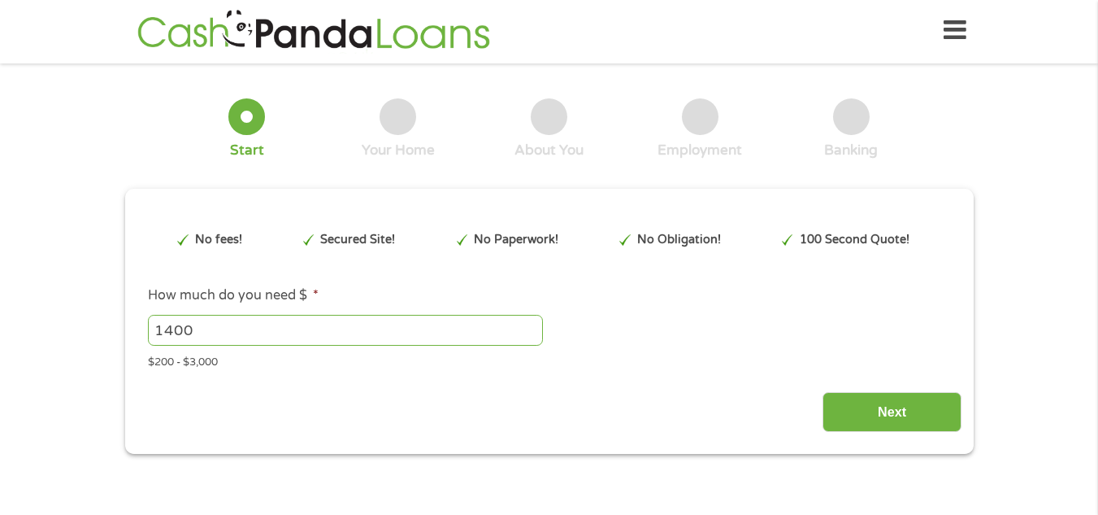
scroll to position [0, 0]
